Goal: Task Accomplishment & Management: Use online tool/utility

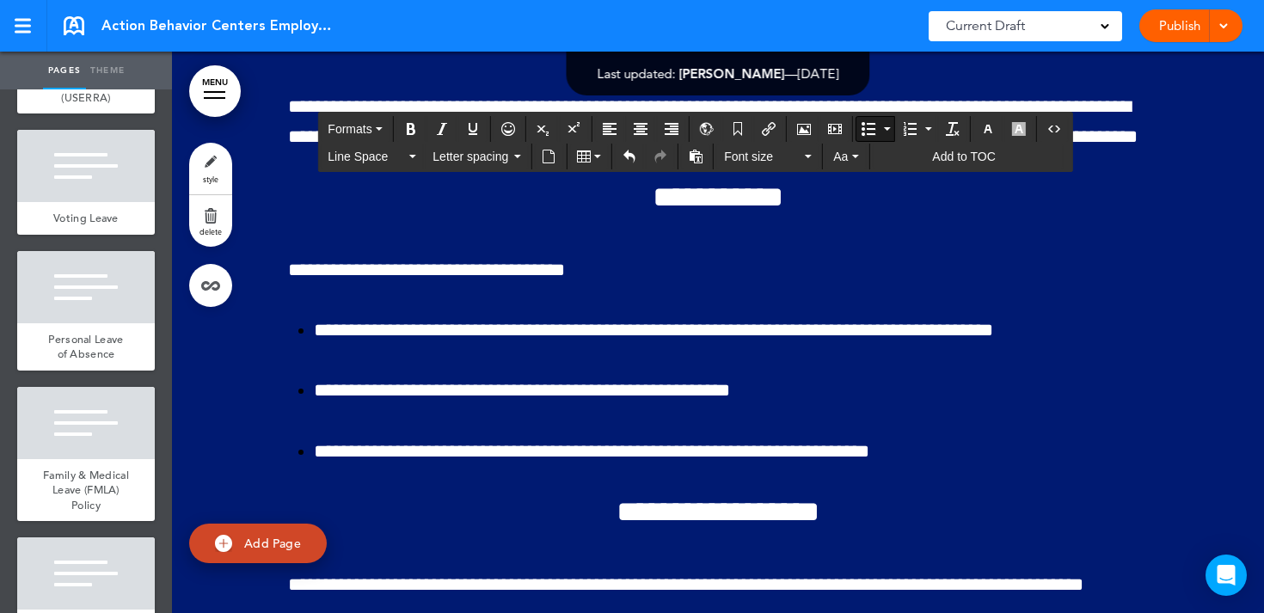
drag, startPoint x: 811, startPoint y: 392, endPoint x: 635, endPoint y: 361, distance: 179.0
drag, startPoint x: 841, startPoint y: 366, endPoint x: 635, endPoint y: 362, distance: 206.5
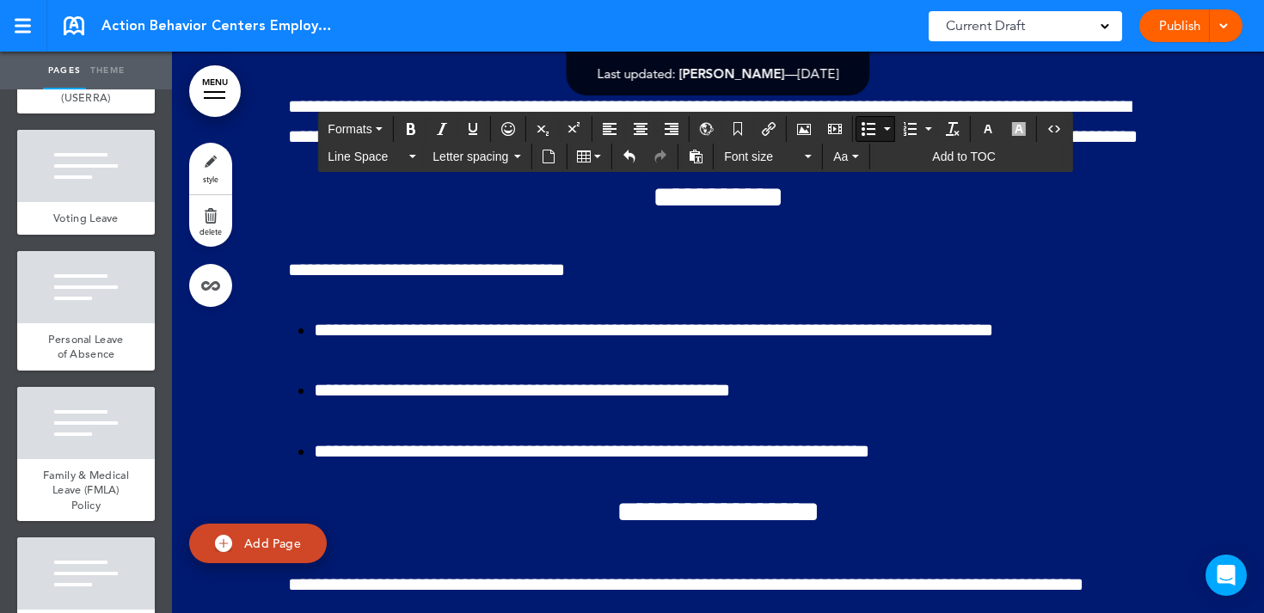
click at [1147, 20] on div "Publish Publish Preview Draft" at bounding box center [1191, 25] width 103 height 33
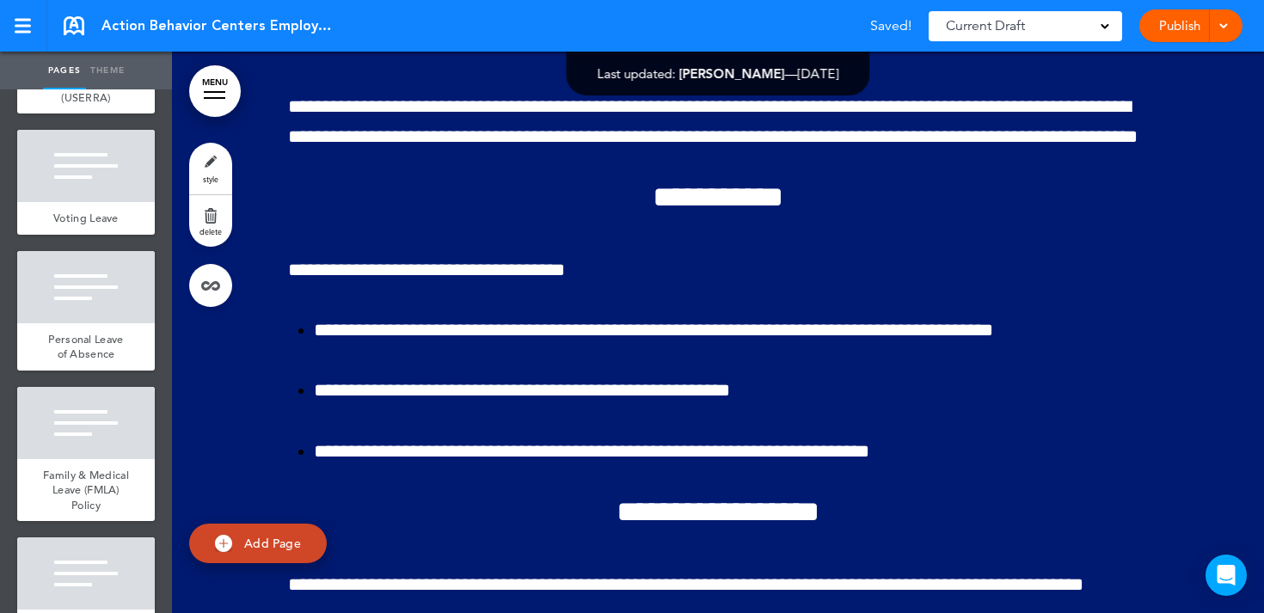
click at [1186, 12] on link "Publish" at bounding box center [1180, 25] width 54 height 33
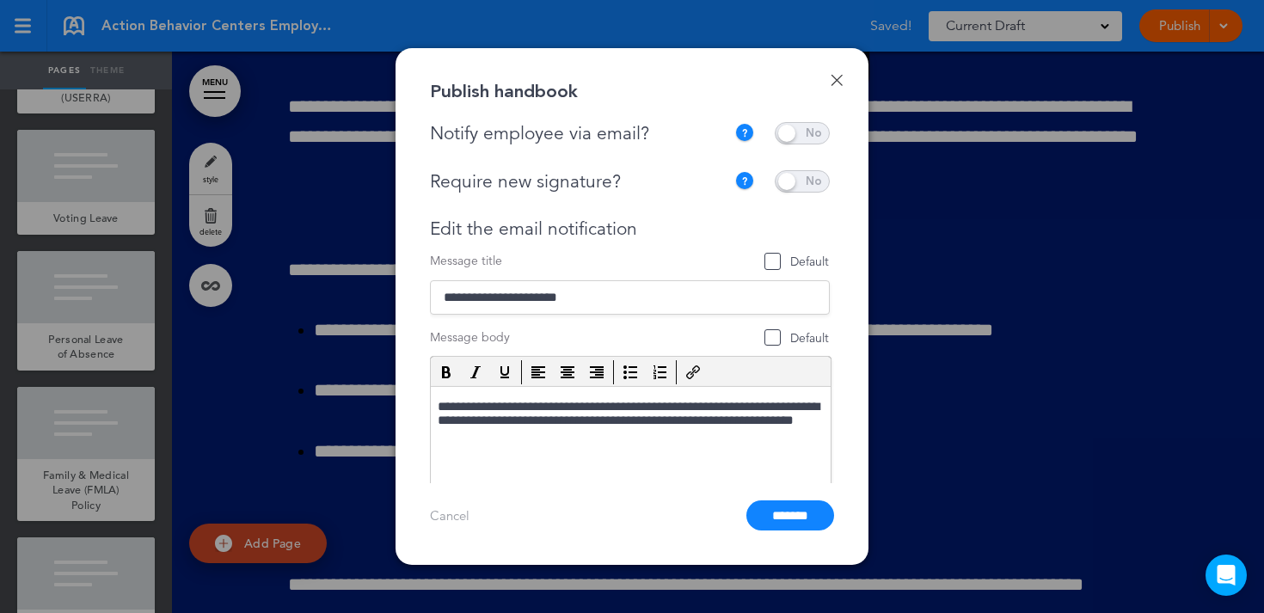
click at [809, 134] on span at bounding box center [802, 133] width 55 height 22
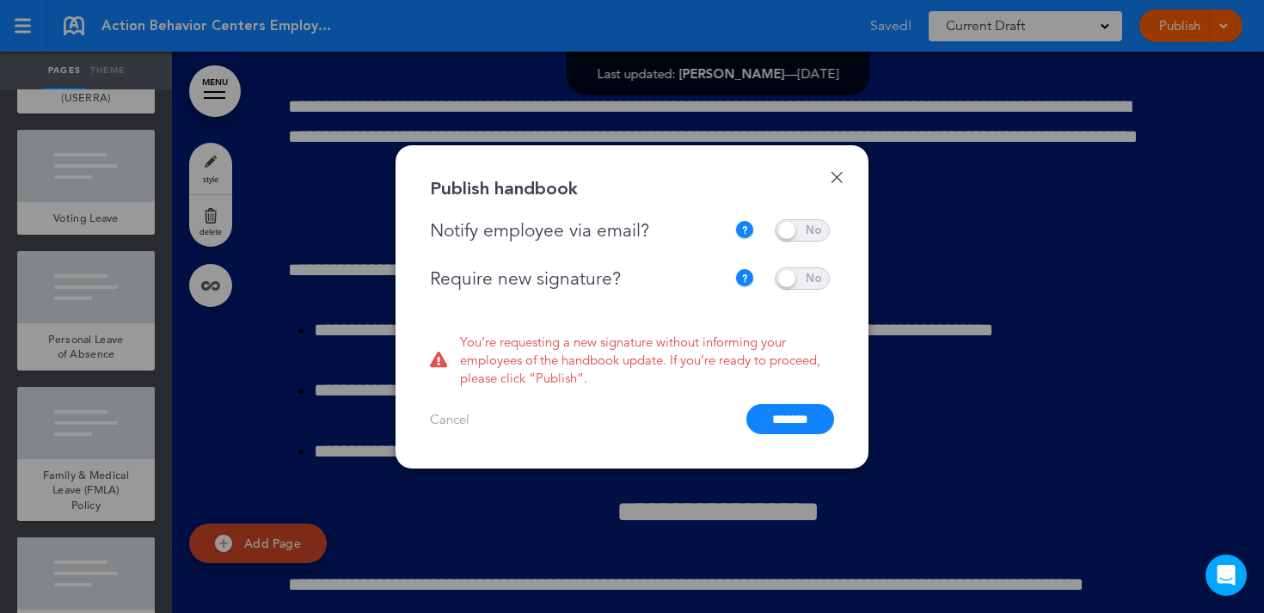
click at [799, 272] on span at bounding box center [802, 279] width 55 height 22
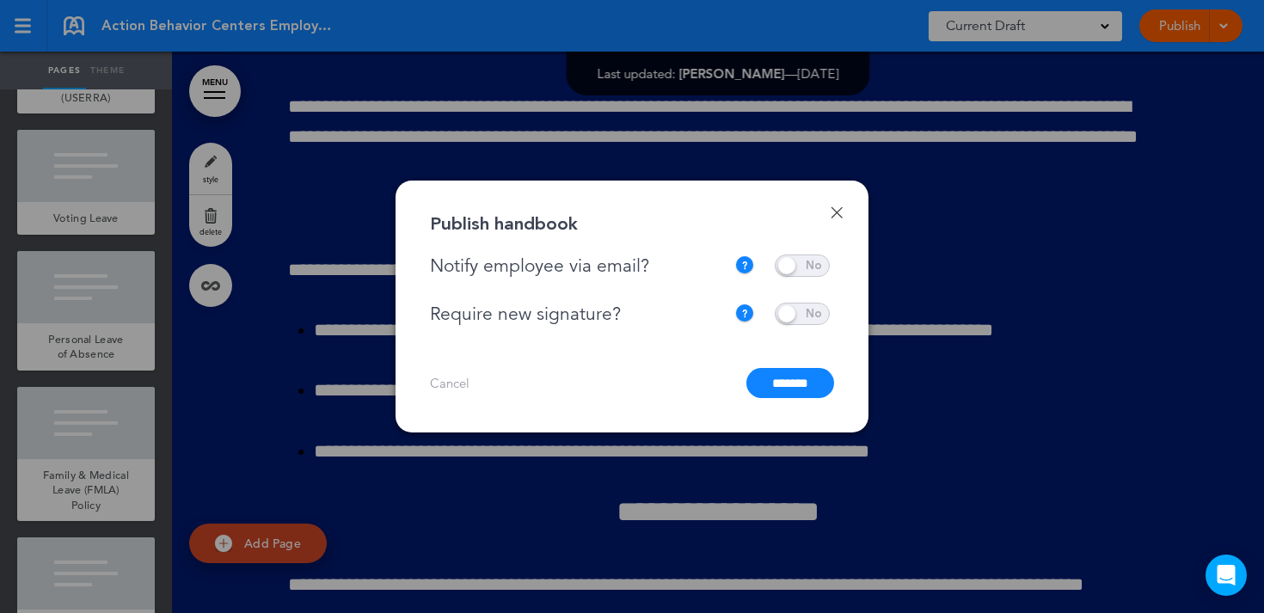
click at [774, 385] on input "*******" at bounding box center [791, 383] width 88 height 30
